Goal: Obtain resource: Download file/media

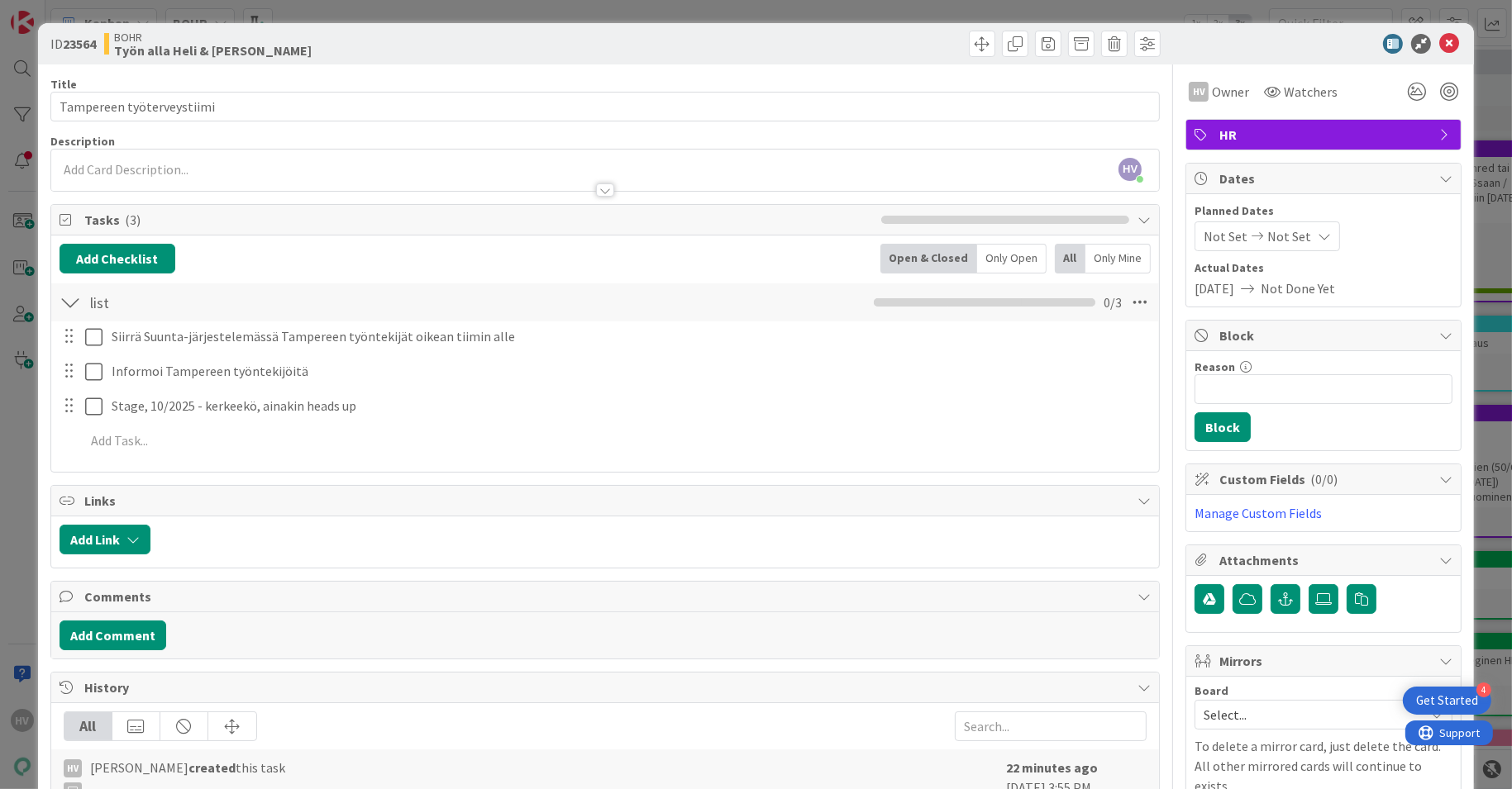
scroll to position [94, 0]
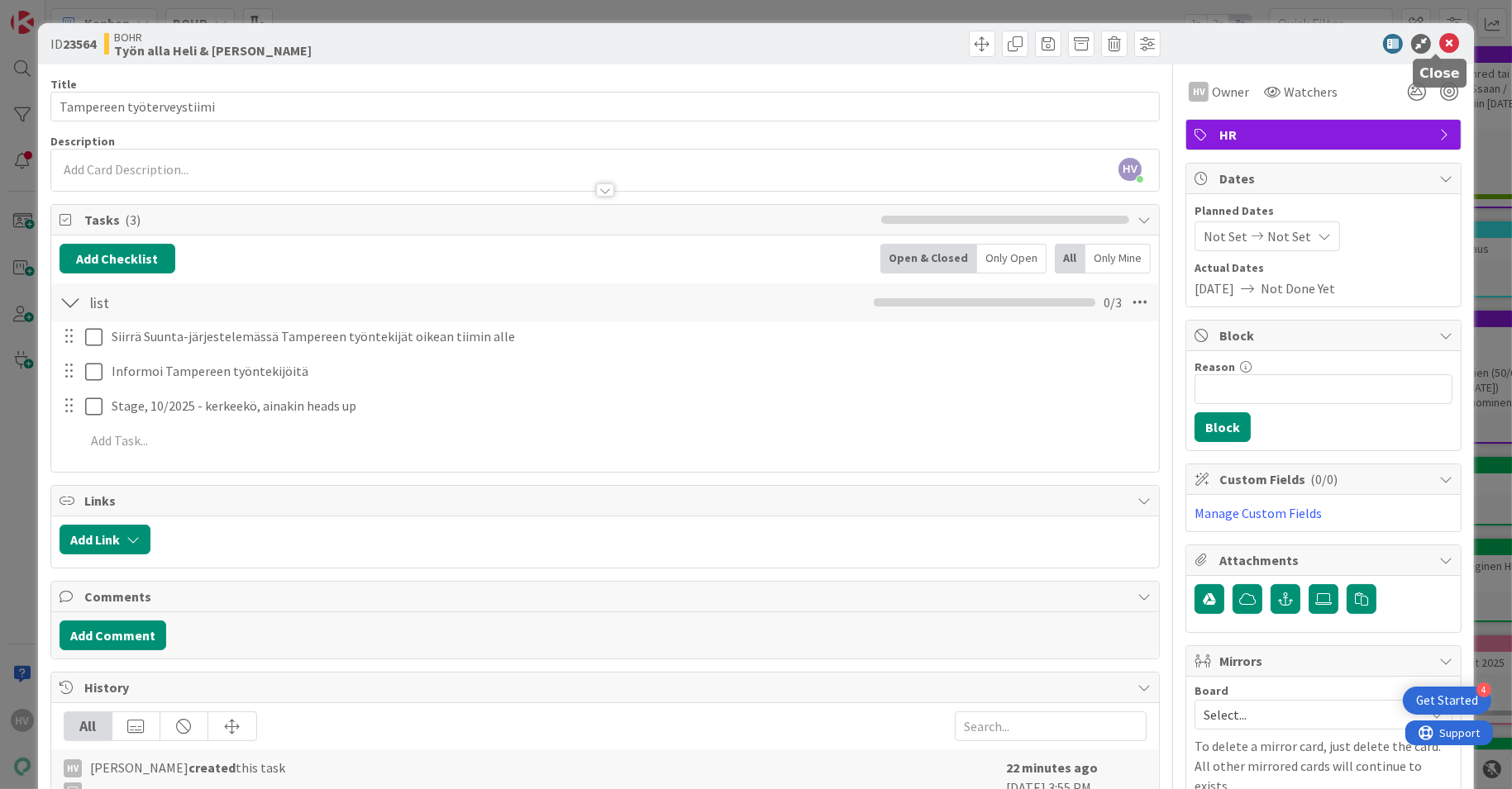
click at [1440, 39] on icon at bounding box center [1449, 44] width 20 height 20
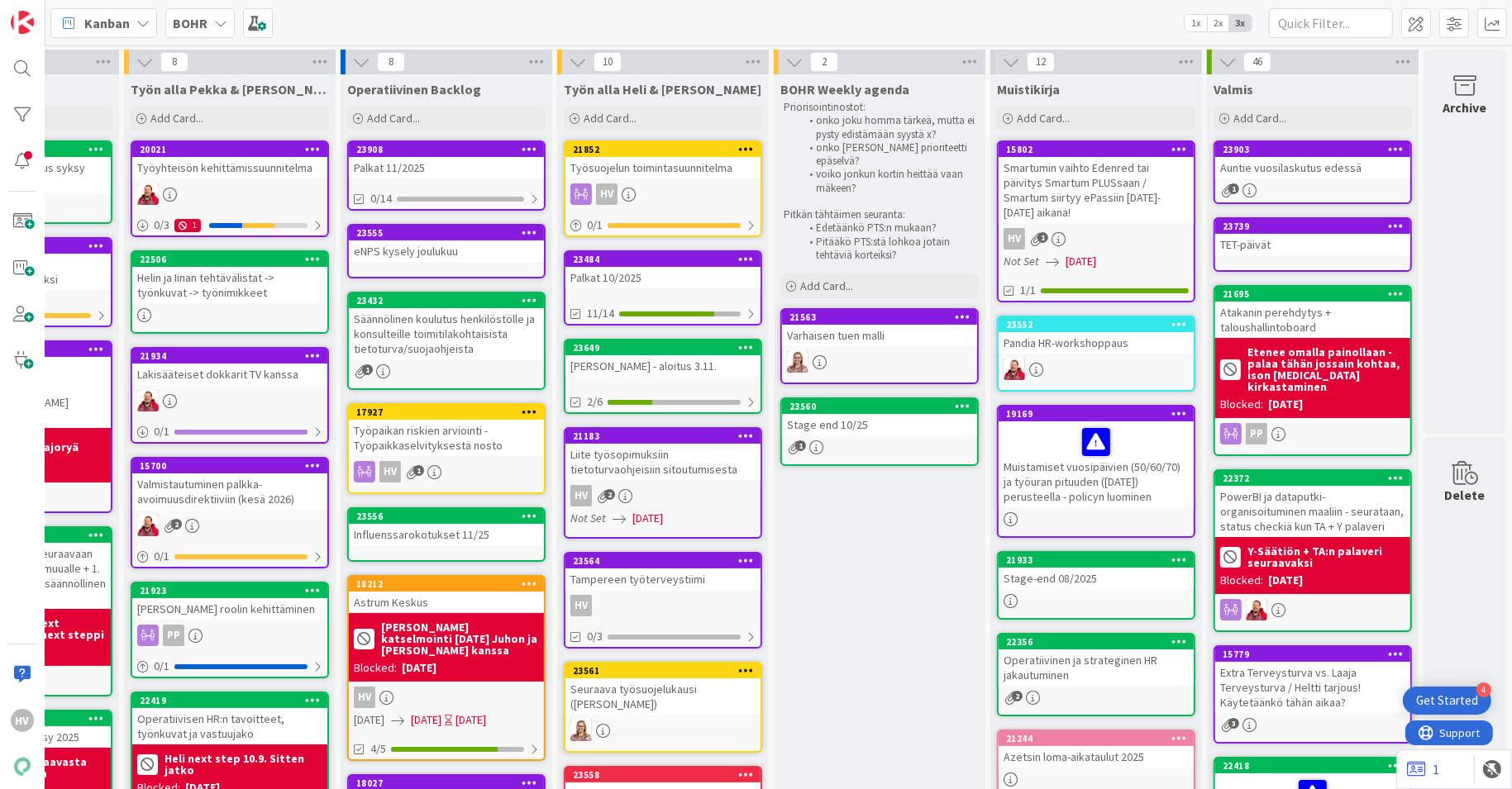
scroll to position [492, 374]
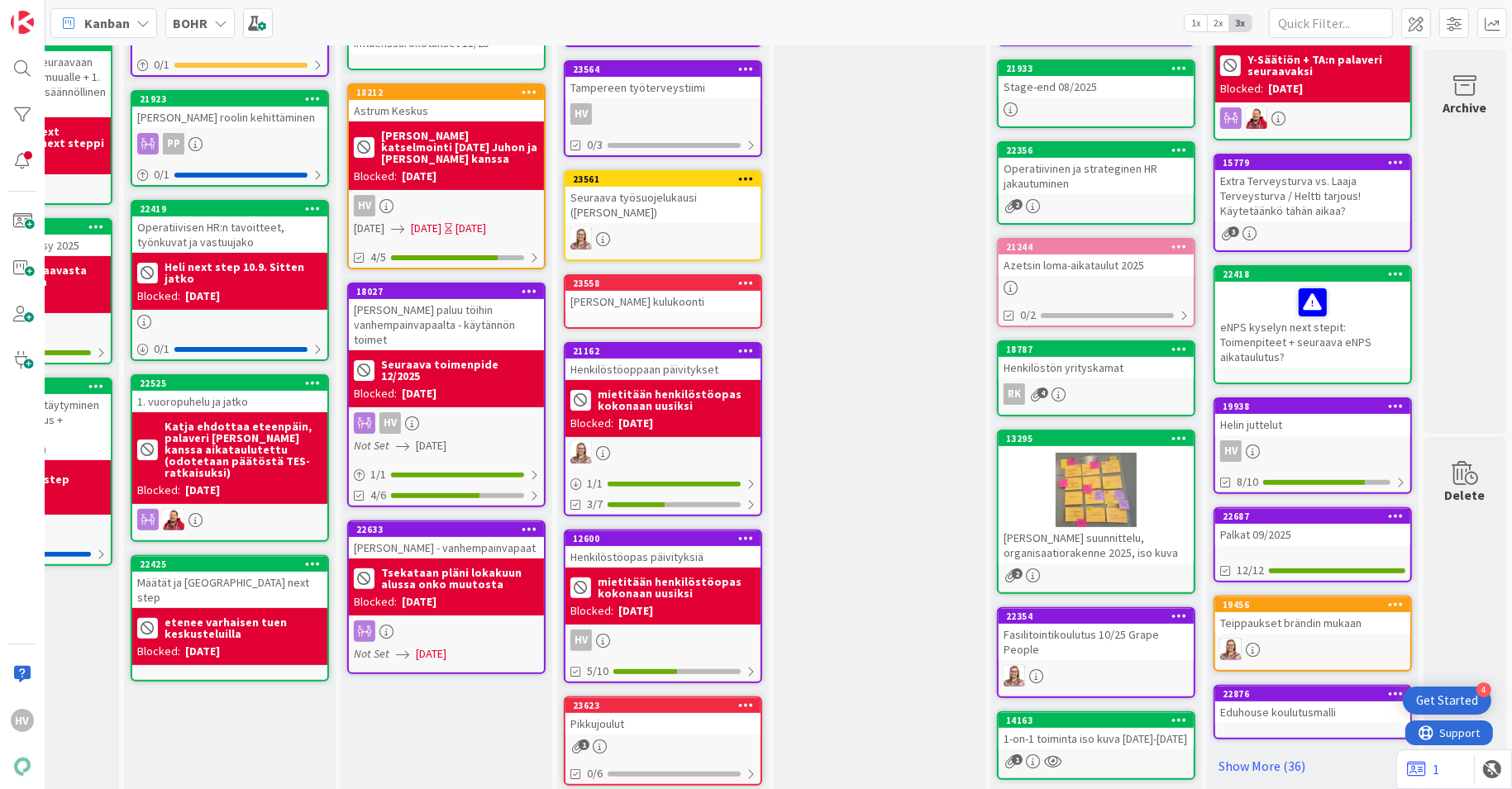
click at [221, 230] on div "Operatiivisen HR:n tavoitteet, työnkuvat ja vastuujako" at bounding box center [230, 234] width 195 height 36
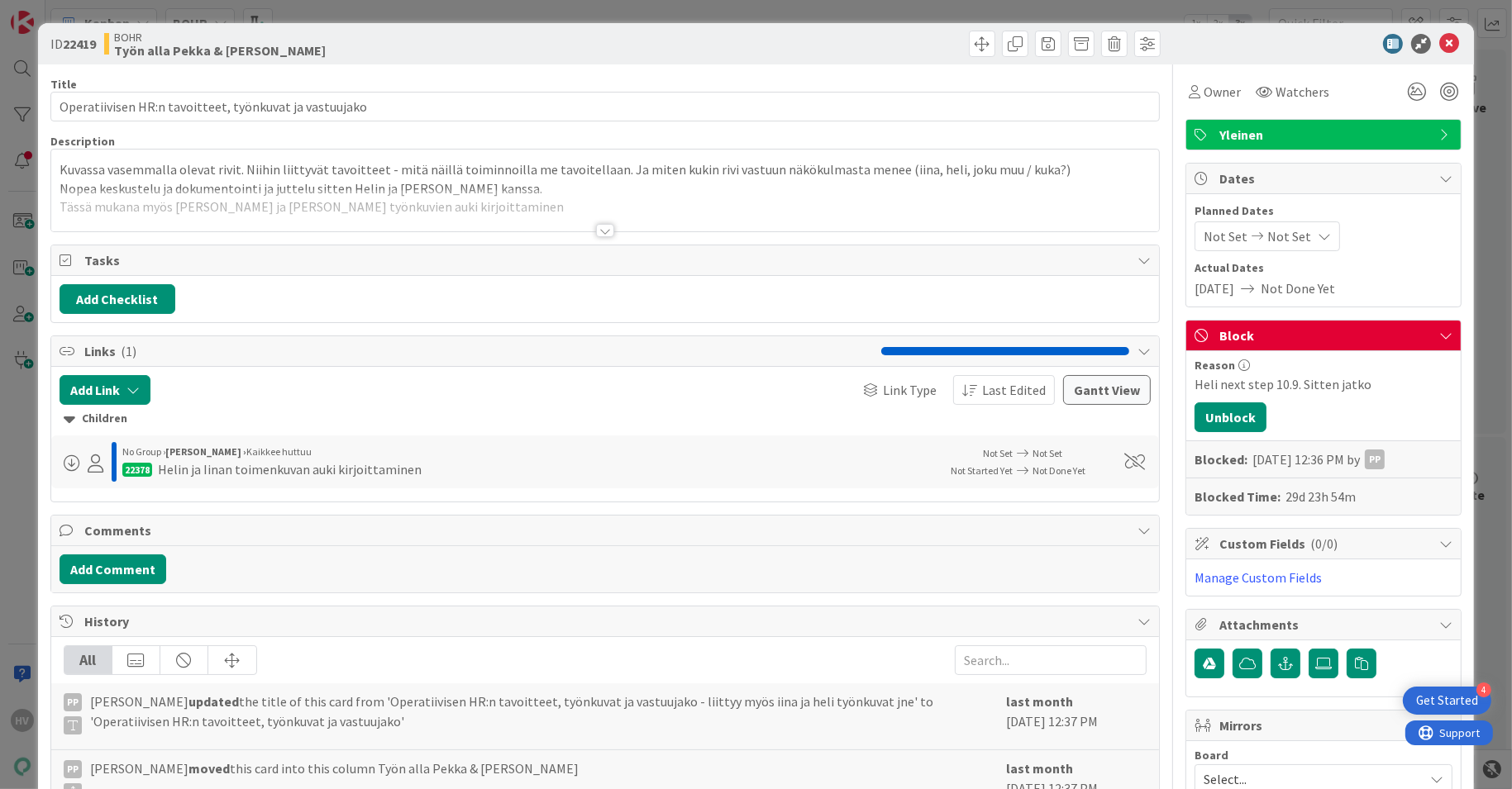
click at [601, 224] on div at bounding box center [604, 231] width 18 height 13
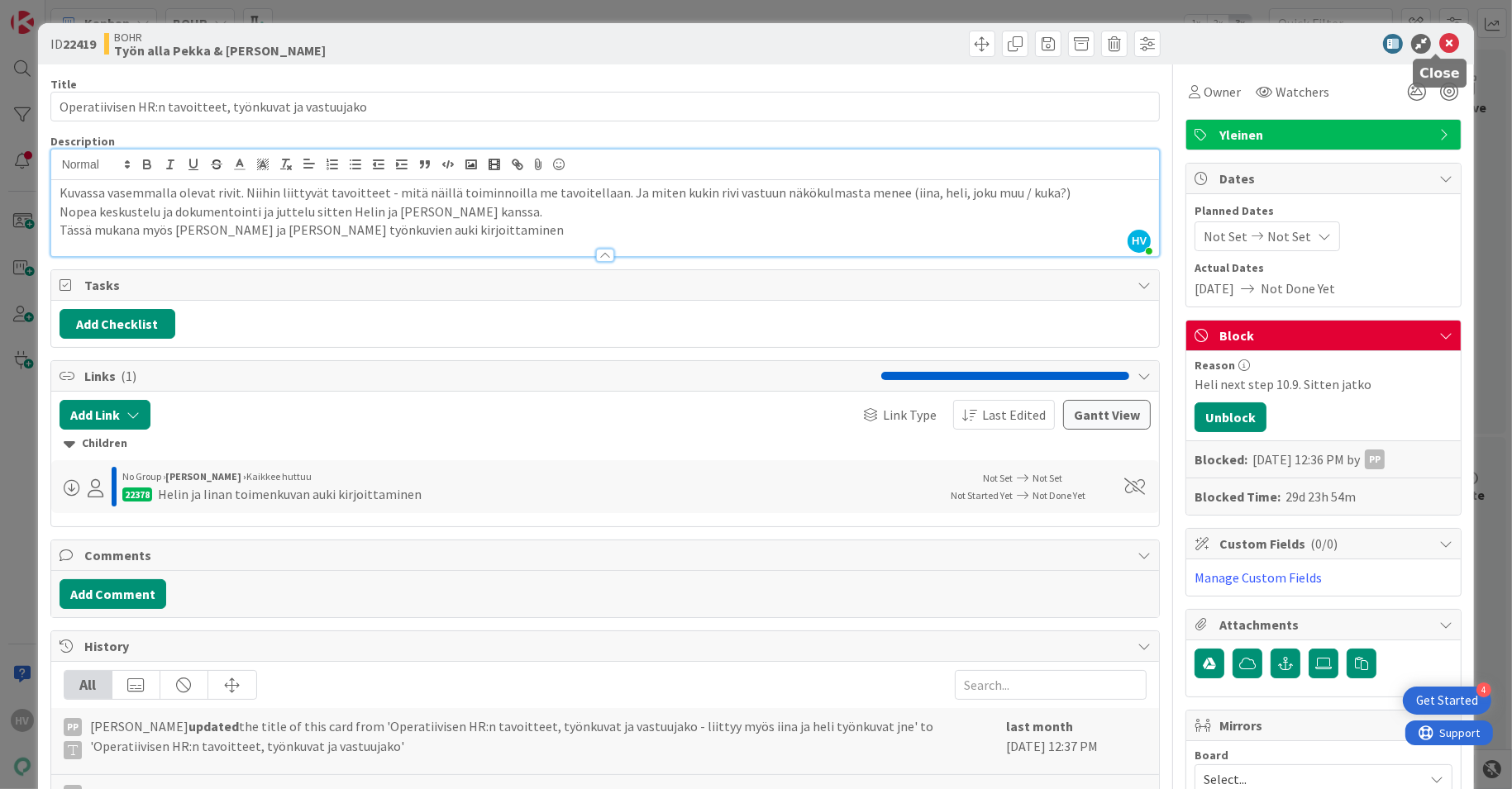
click at [1440, 39] on icon at bounding box center [1449, 44] width 20 height 20
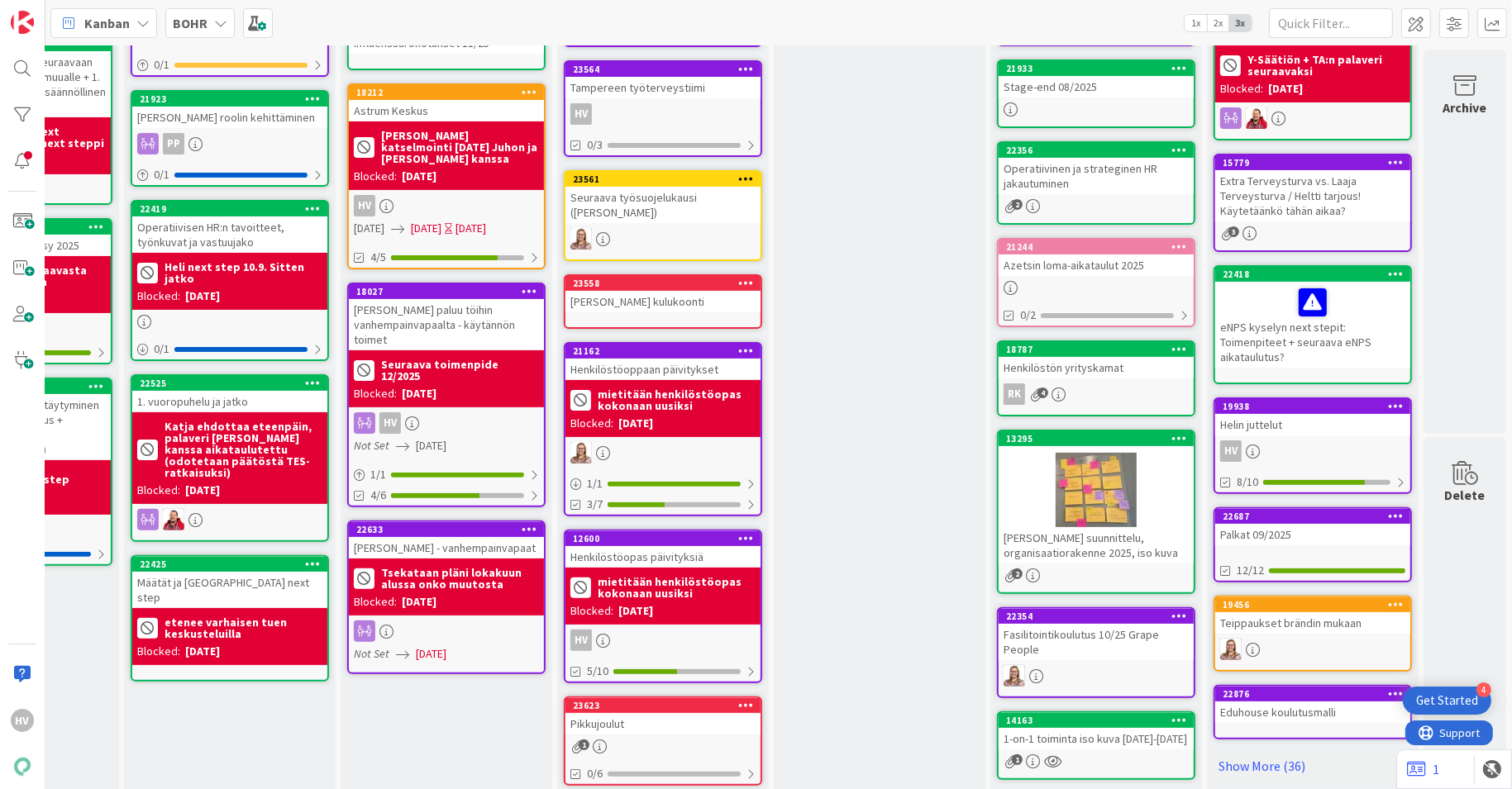
scroll to position [0, 374]
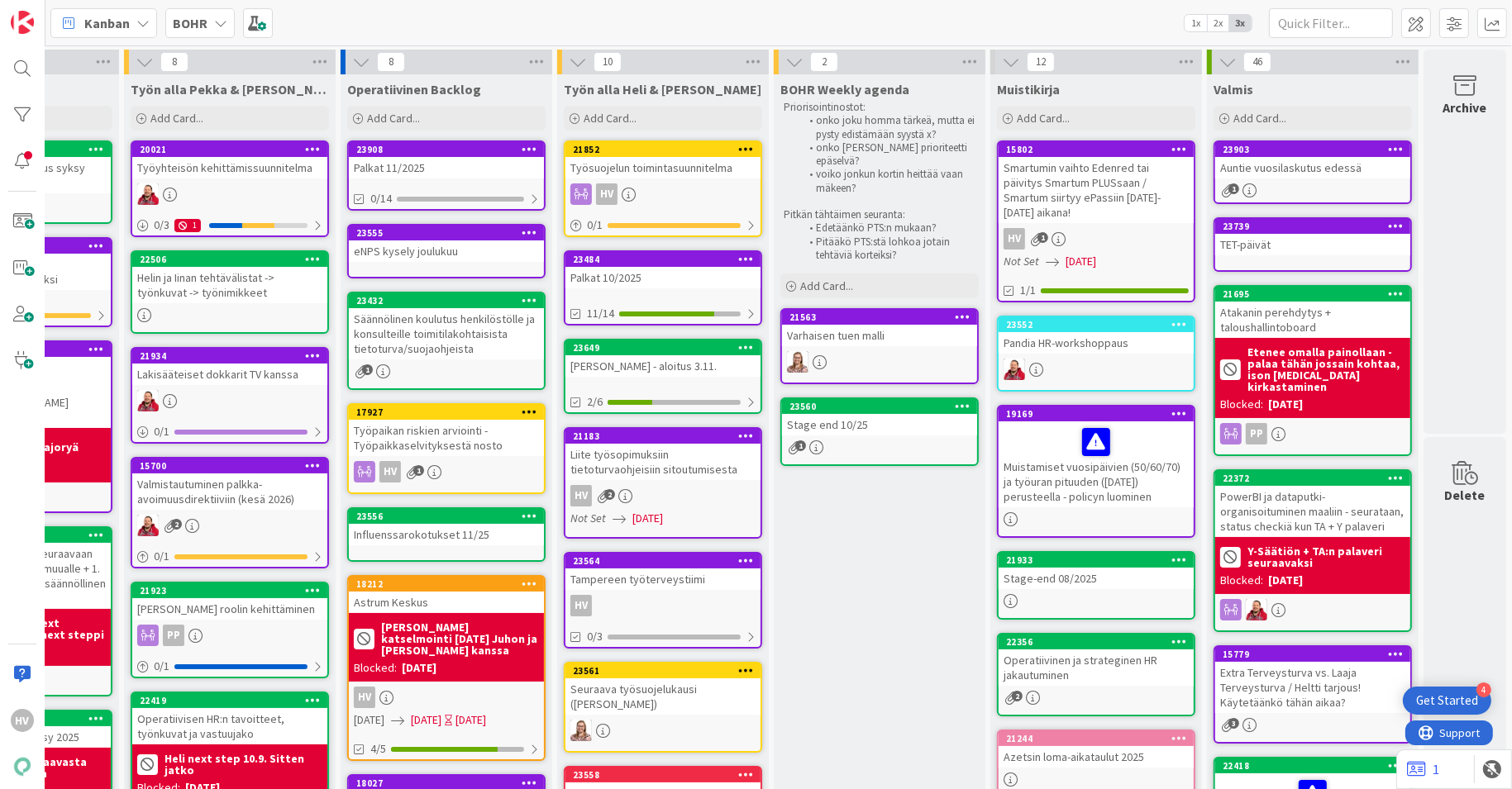
click at [214, 273] on div "Helin ja Iinan tehtävälistat -> työnkuvat -> työnimikkeet" at bounding box center [230, 285] width 195 height 36
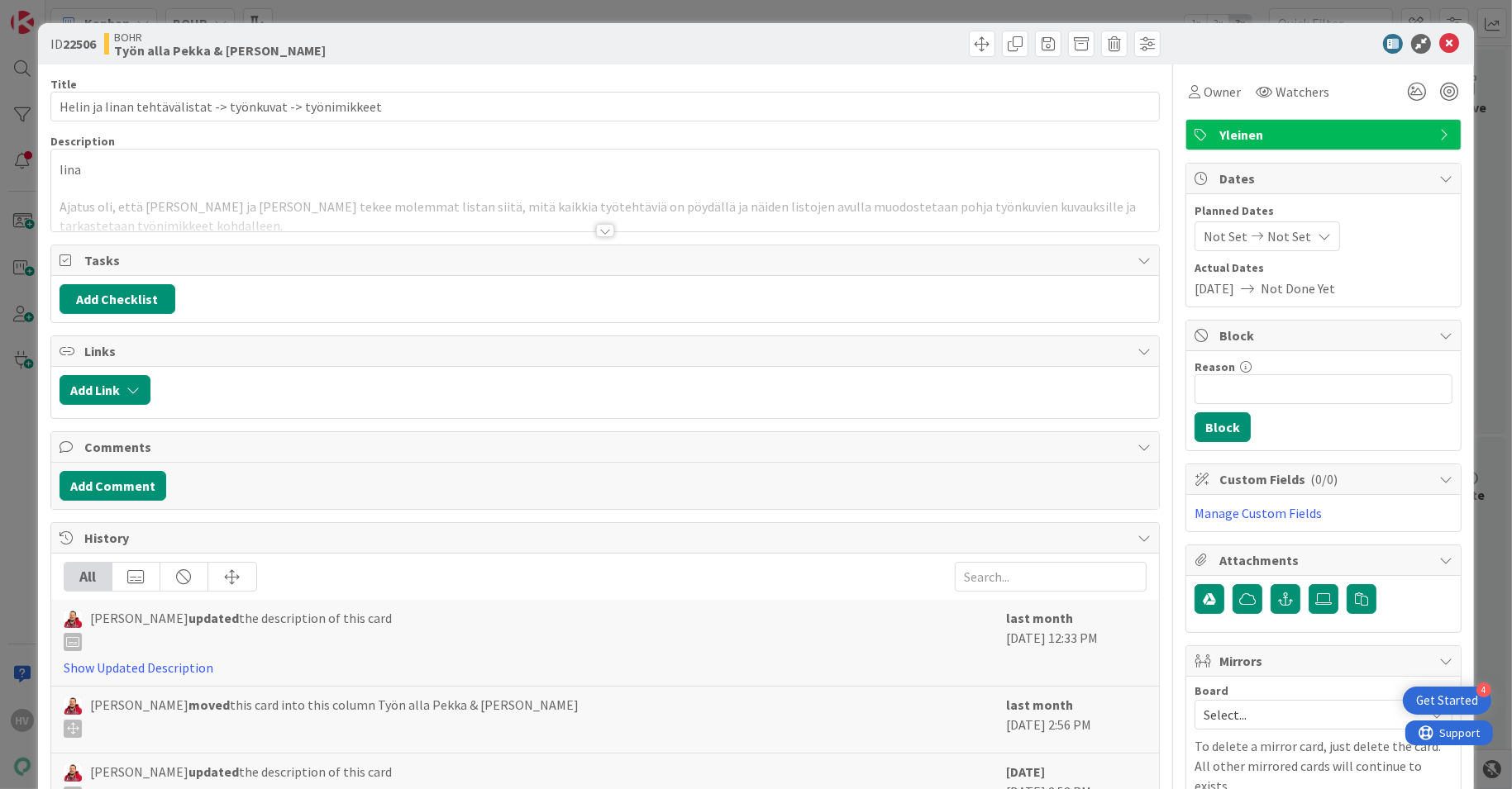
click at [601, 227] on div at bounding box center [604, 231] width 18 height 13
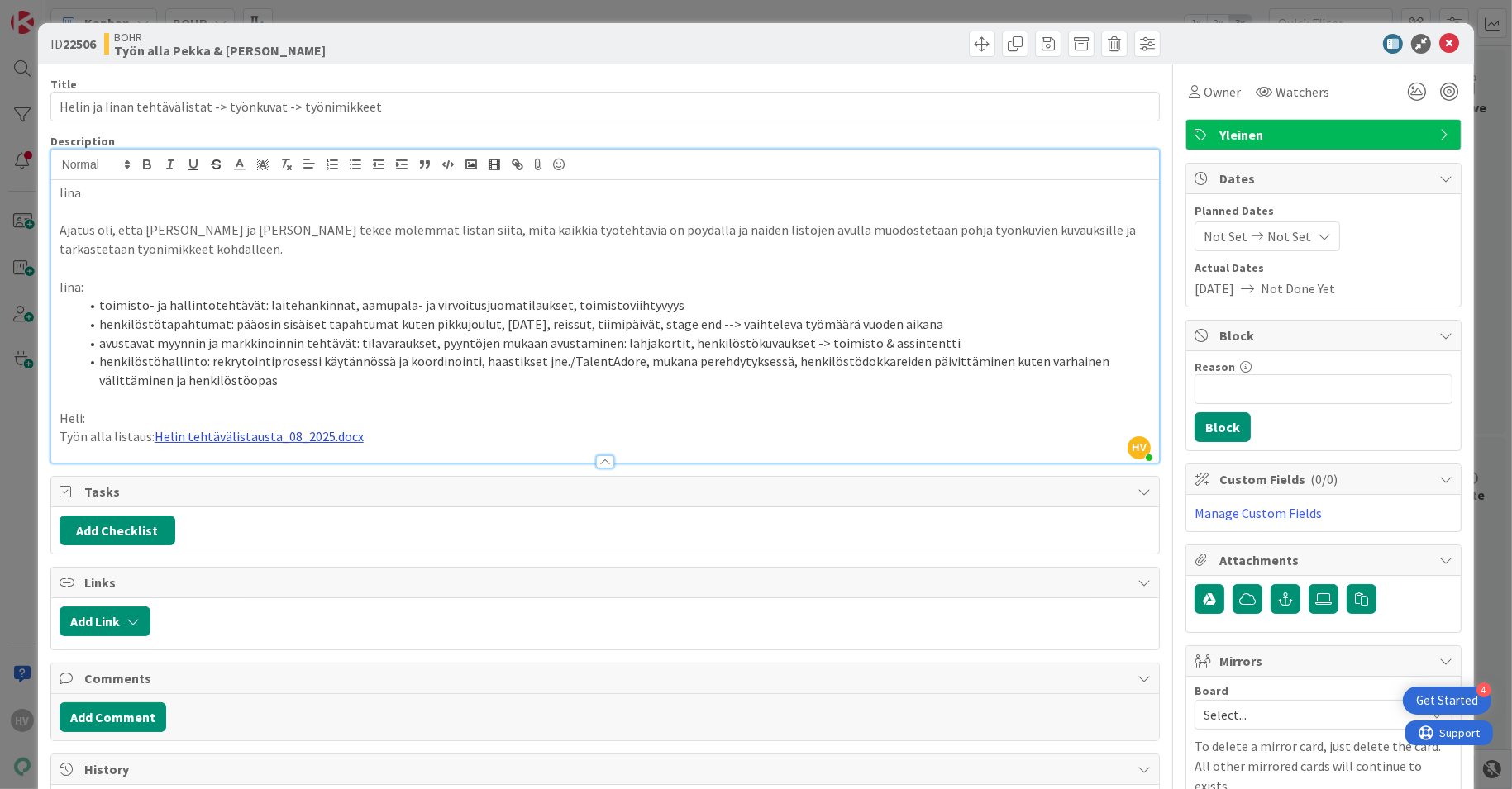
click at [301, 432] on link "Helin tehtävälistausta_08_2025.docx" at bounding box center [258, 435] width 209 height 16
click at [234, 465] on link "[URL][DOMAIN_NAME]" at bounding box center [213, 468] width 113 height 22
